Goal: Transaction & Acquisition: Purchase product/service

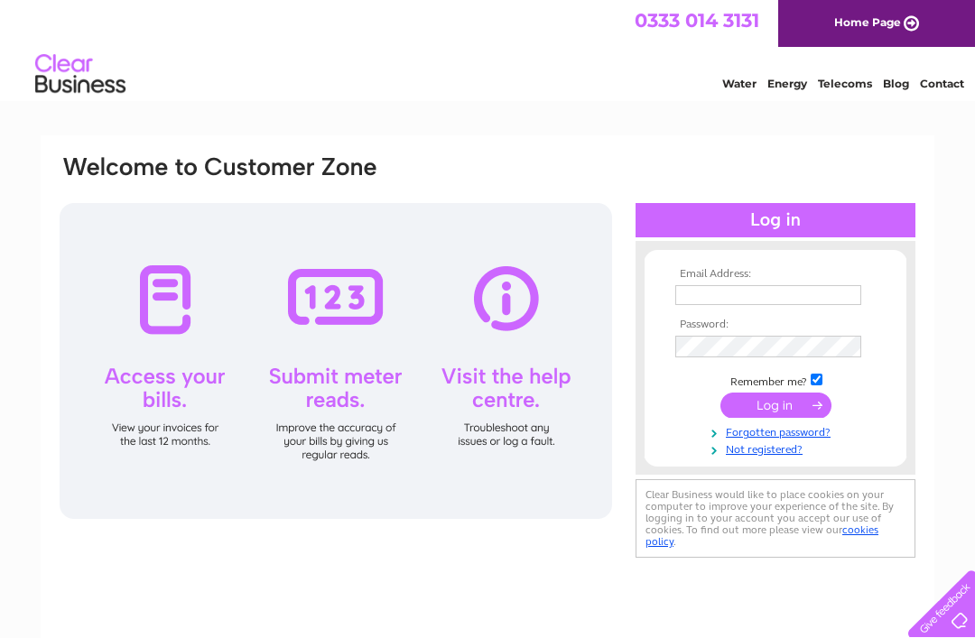
click at [815, 295] on input "text" at bounding box center [768, 295] width 186 height 20
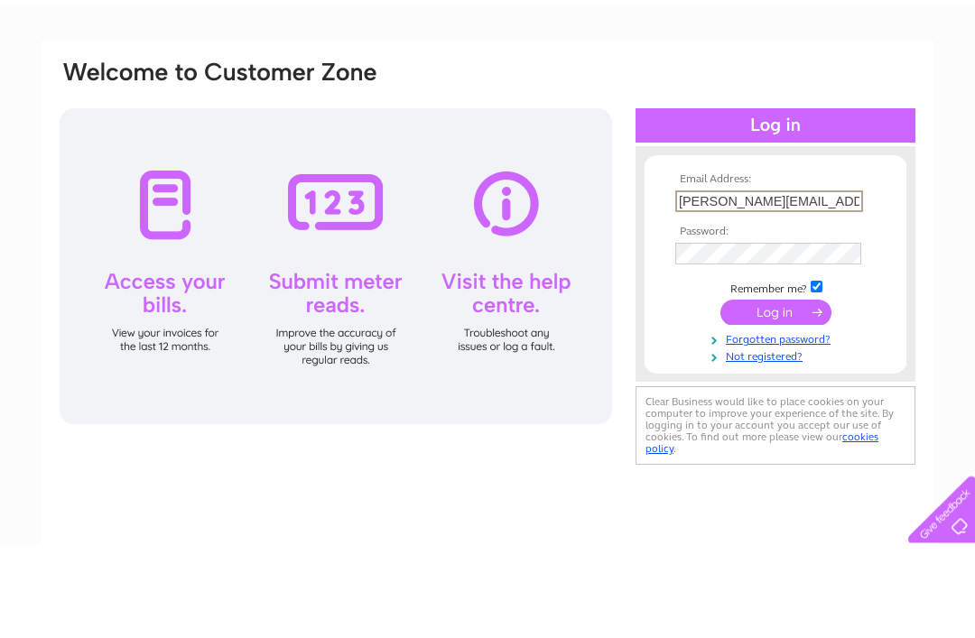
type input "Liz-woodfield@hotmail.co.uk"
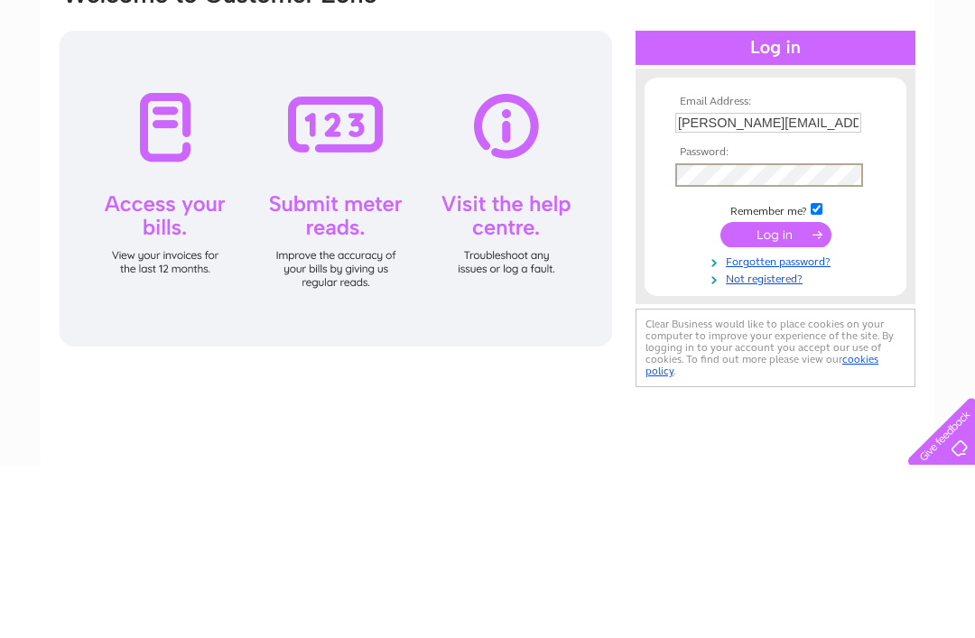
click at [805, 395] on input "submit" at bounding box center [776, 407] width 111 height 25
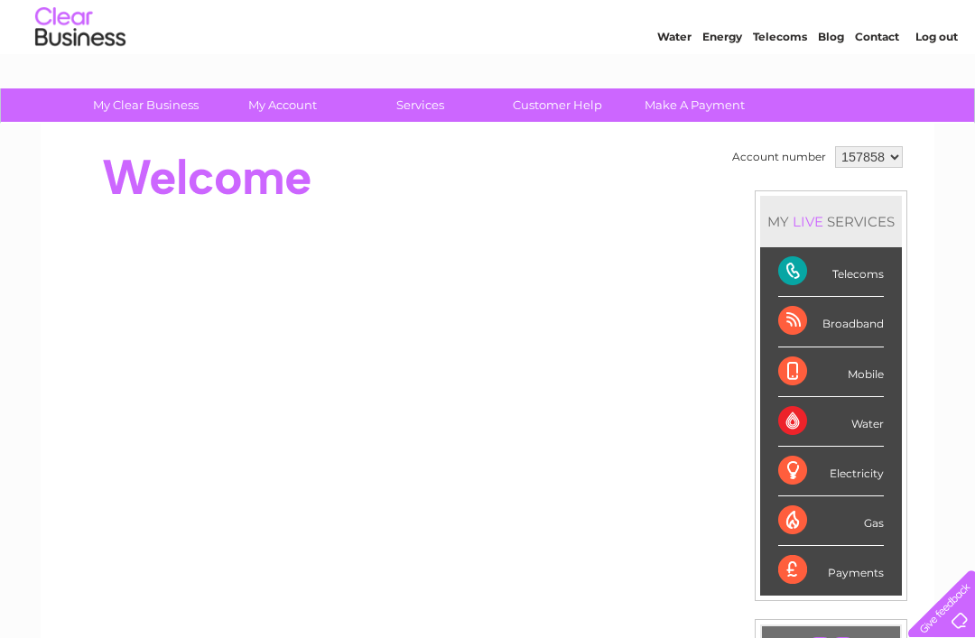
scroll to position [48, 0]
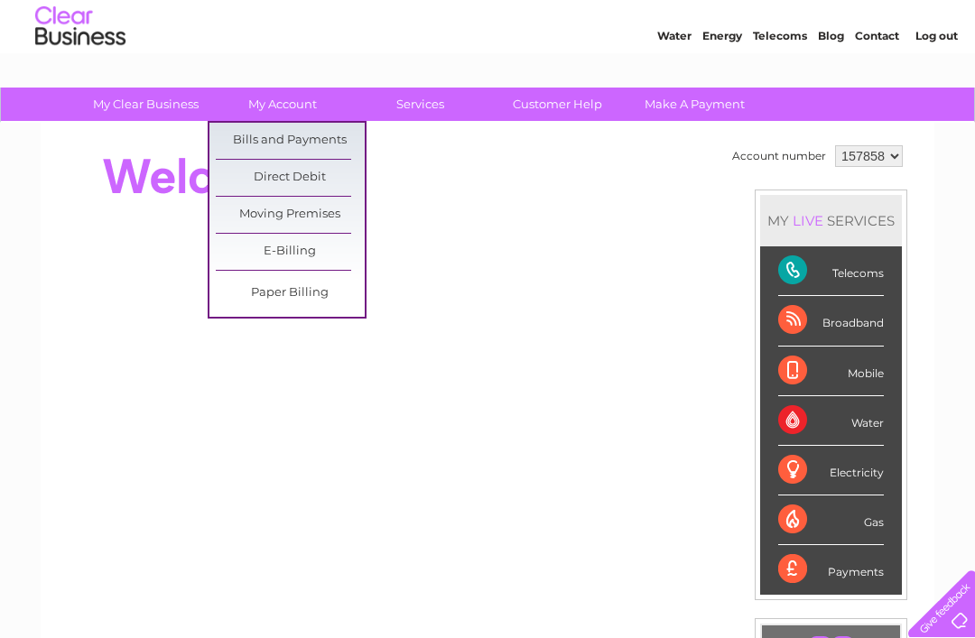
click at [328, 139] on link "Bills and Payments" at bounding box center [290, 141] width 149 height 36
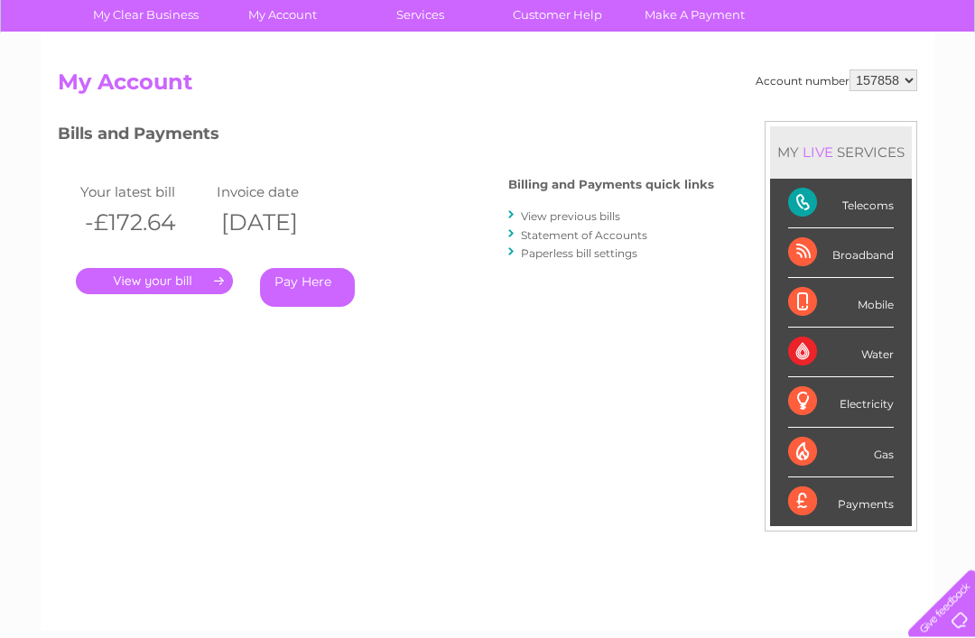
scroll to position [137, 0]
click at [177, 275] on link "." at bounding box center [154, 281] width 157 height 26
click at [157, 290] on link "." at bounding box center [154, 281] width 157 height 26
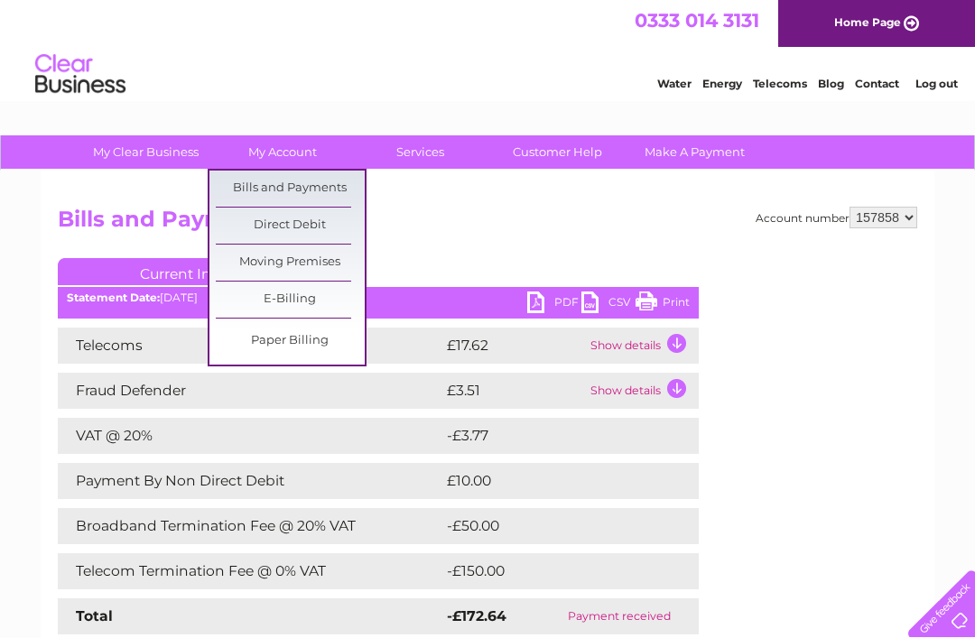
click at [316, 233] on link "Direct Debit" at bounding box center [290, 226] width 149 height 36
click at [306, 232] on link "Direct Debit" at bounding box center [290, 226] width 149 height 36
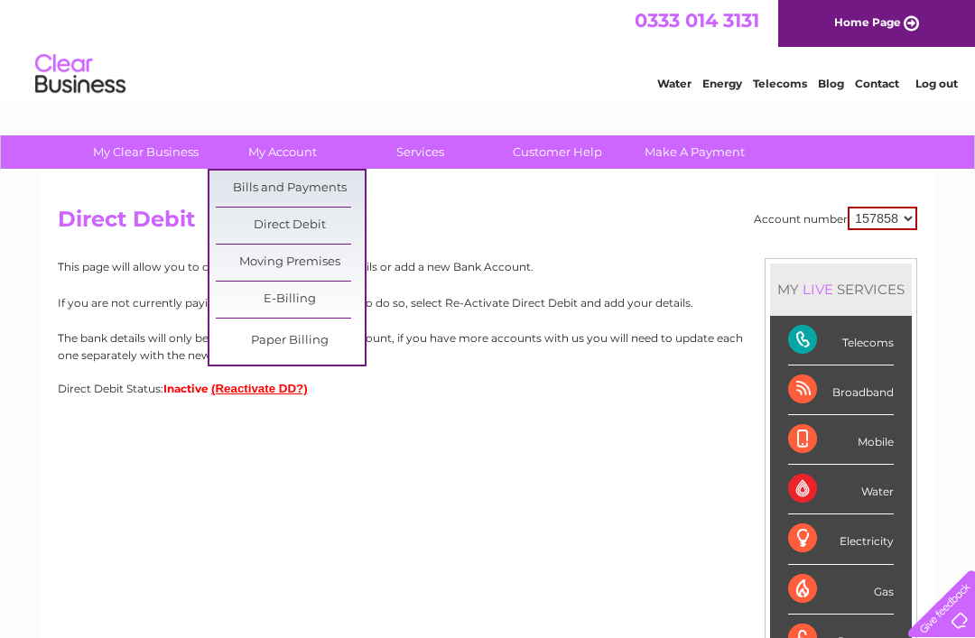
click at [327, 187] on link "Bills and Payments" at bounding box center [290, 189] width 149 height 36
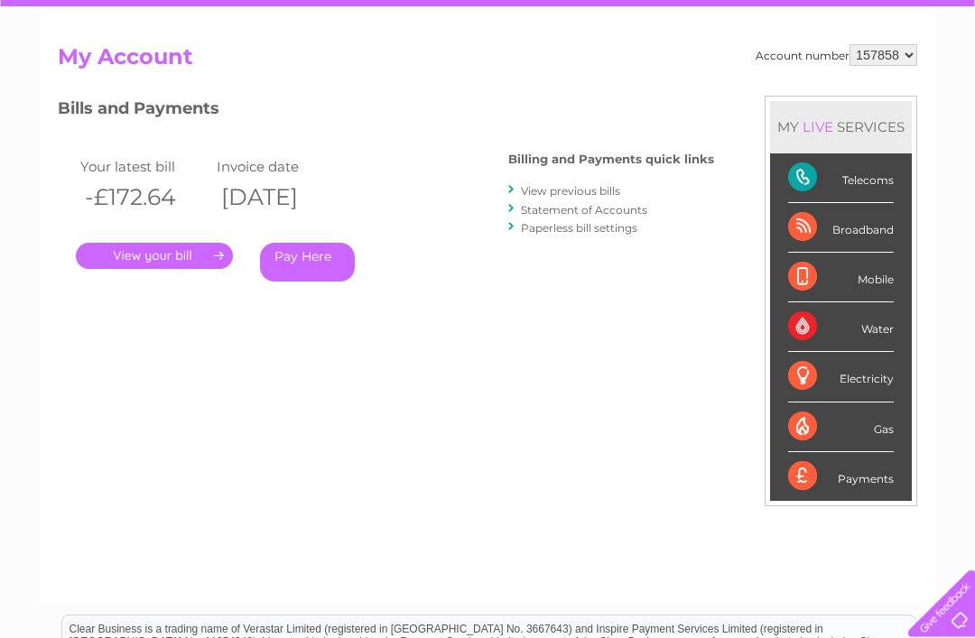
scroll to position [163, 0]
click at [162, 259] on link "." at bounding box center [154, 256] width 157 height 26
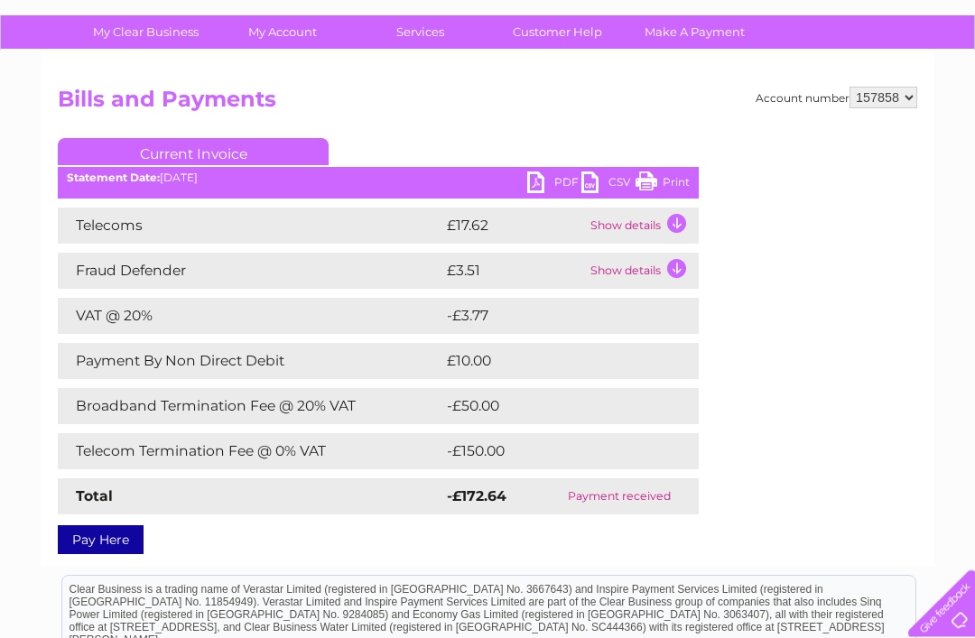
scroll to position [120, 0]
click at [537, 192] on link "PDF" at bounding box center [554, 185] width 54 height 26
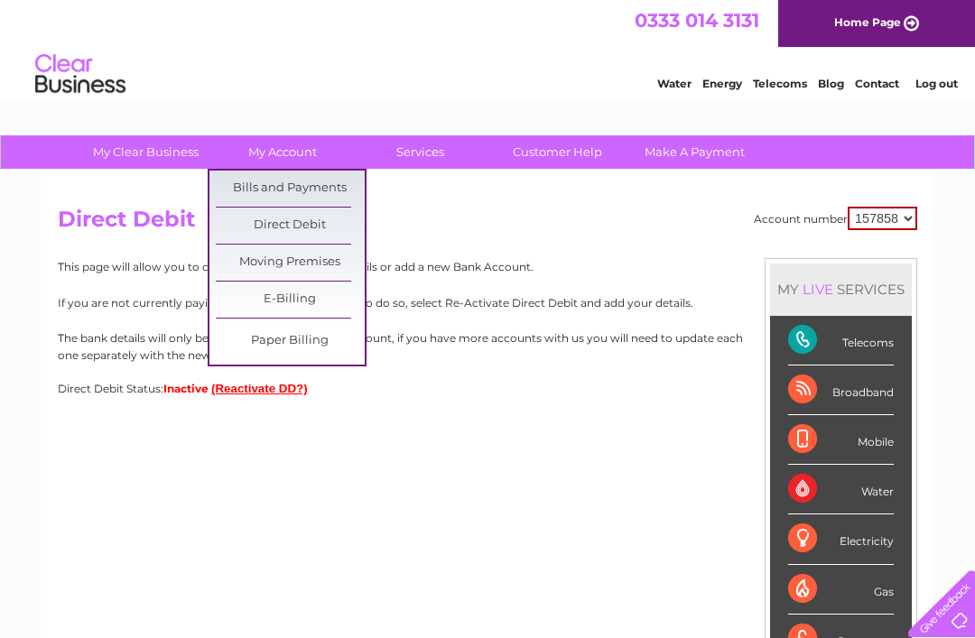
click at [311, 182] on link "Bills and Payments" at bounding box center [290, 189] width 149 height 36
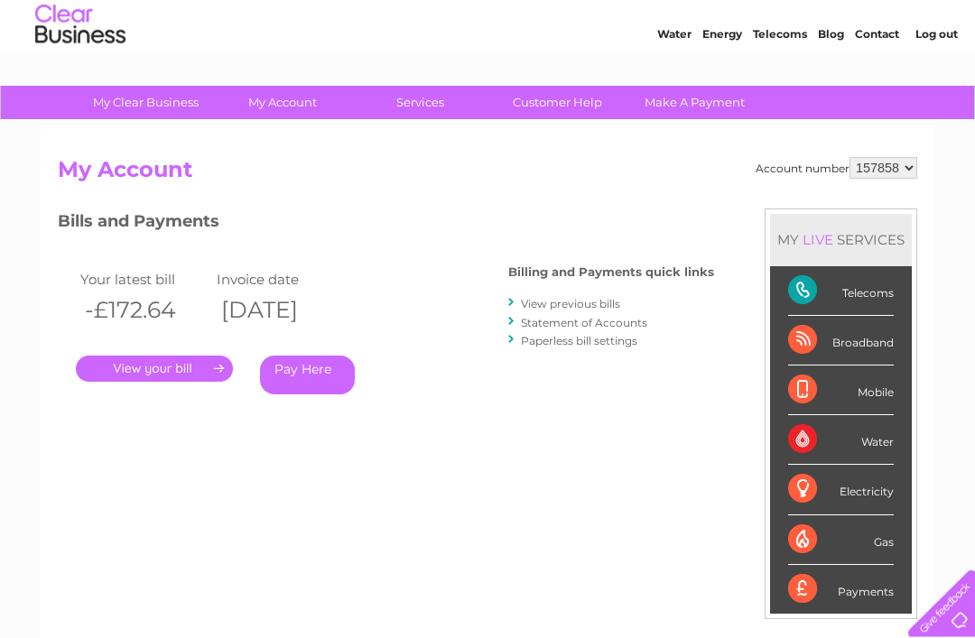
scroll to position [50, 0]
click at [164, 372] on link "." at bounding box center [154, 369] width 157 height 26
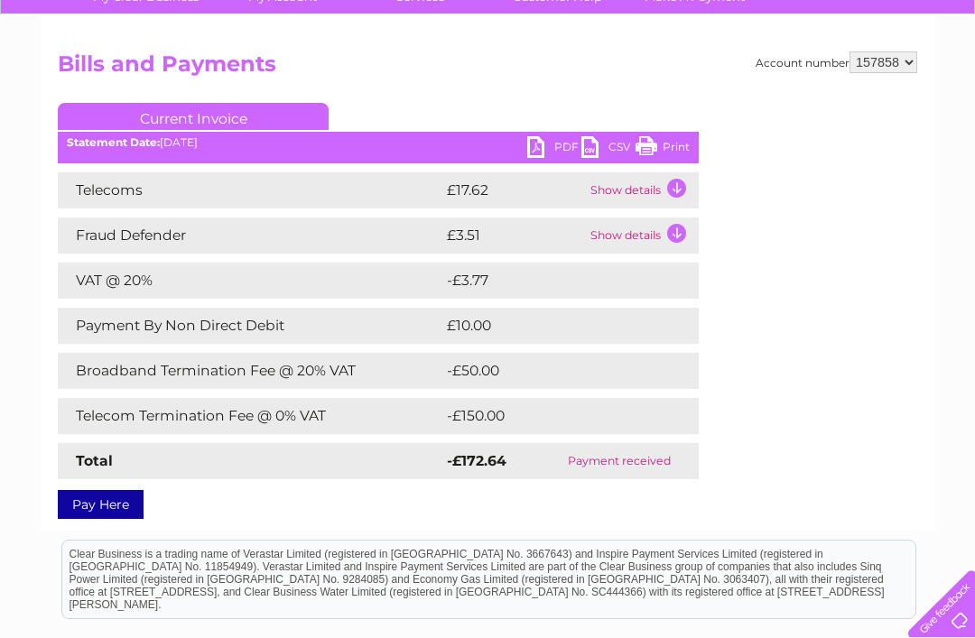
scroll to position [164, 0]
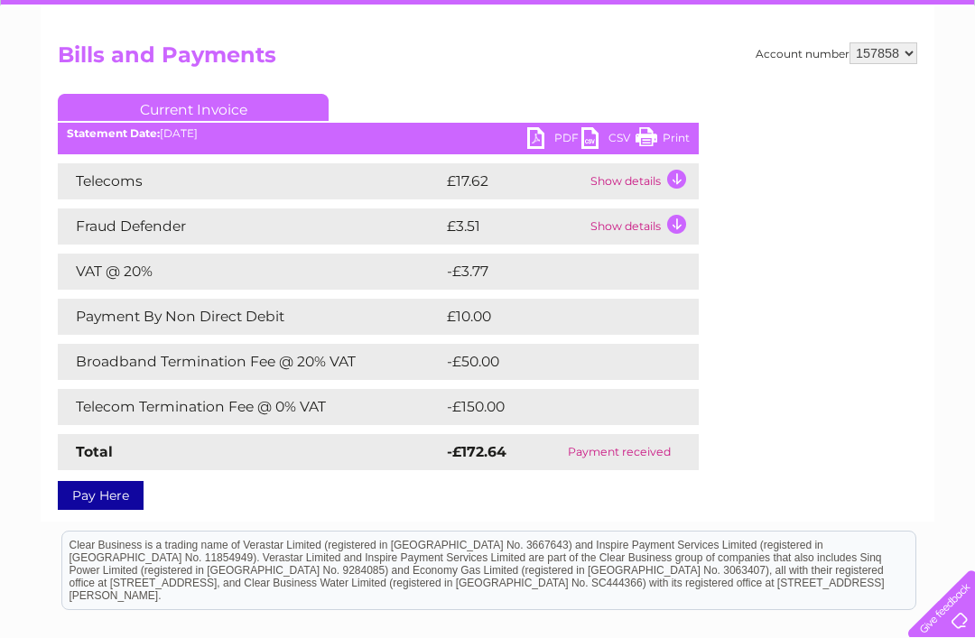
click at [542, 144] on link "PDF" at bounding box center [554, 140] width 54 height 26
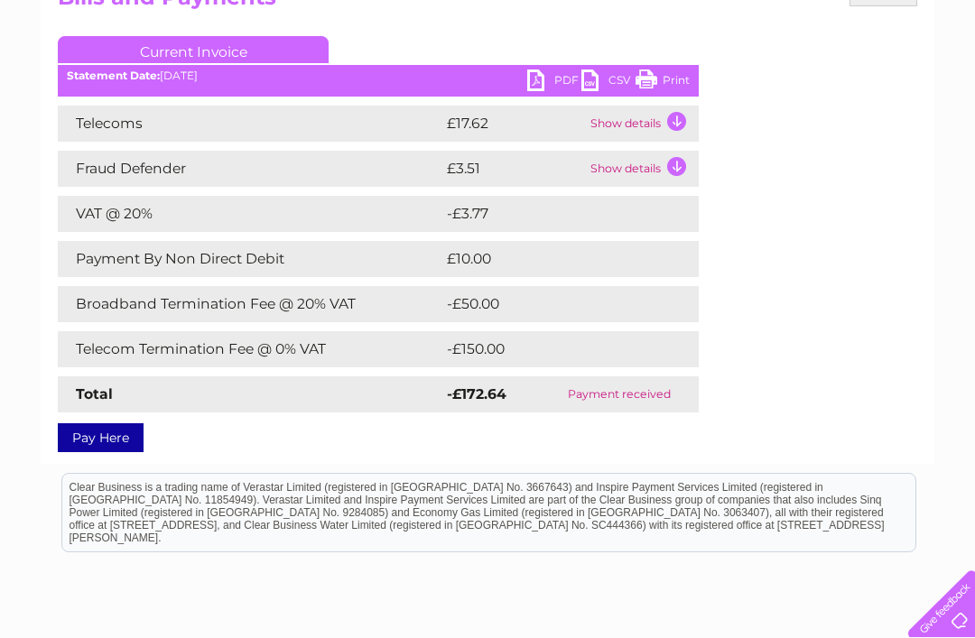
click at [103, 449] on link "Pay Here" at bounding box center [101, 438] width 86 height 29
click at [114, 440] on link "Pay Here" at bounding box center [101, 438] width 86 height 29
click at [117, 442] on link "Pay Here" at bounding box center [101, 438] width 86 height 29
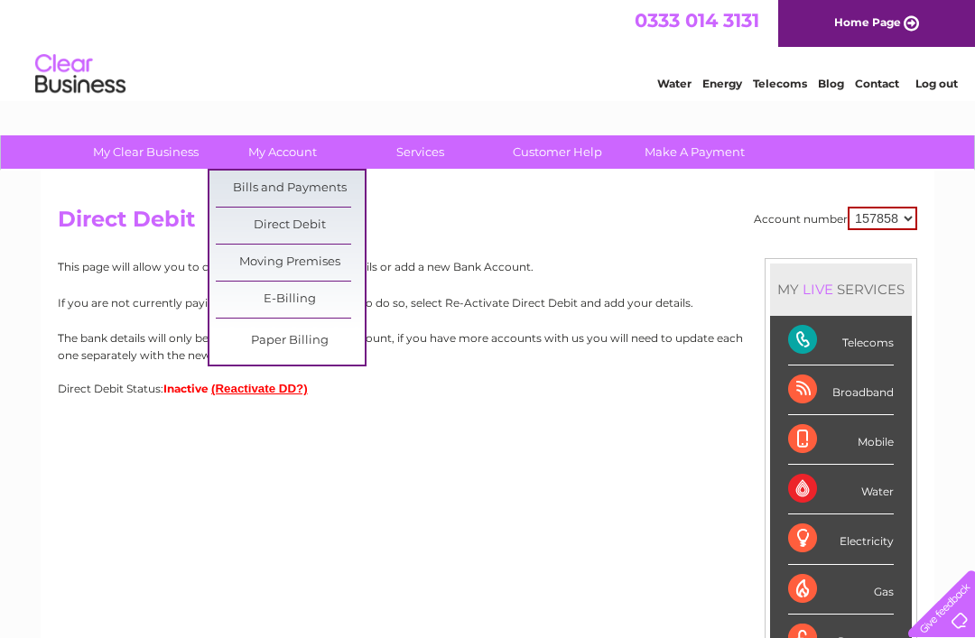
click at [338, 196] on link "Bills and Payments" at bounding box center [290, 189] width 149 height 36
click at [336, 203] on link "Bills and Payments" at bounding box center [290, 189] width 149 height 36
click at [299, 184] on link "Bills and Payments" at bounding box center [290, 189] width 149 height 36
click at [322, 187] on link "Bills and Payments" at bounding box center [290, 189] width 149 height 36
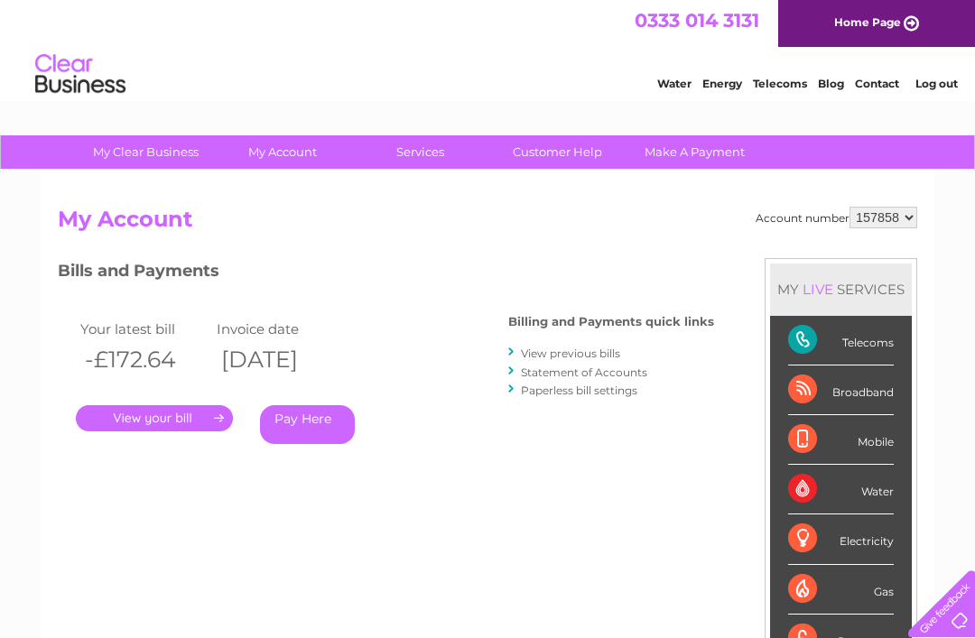
click at [602, 354] on link "View previous bills" at bounding box center [570, 354] width 99 height 14
